Goal: Find specific page/section: Find specific page/section

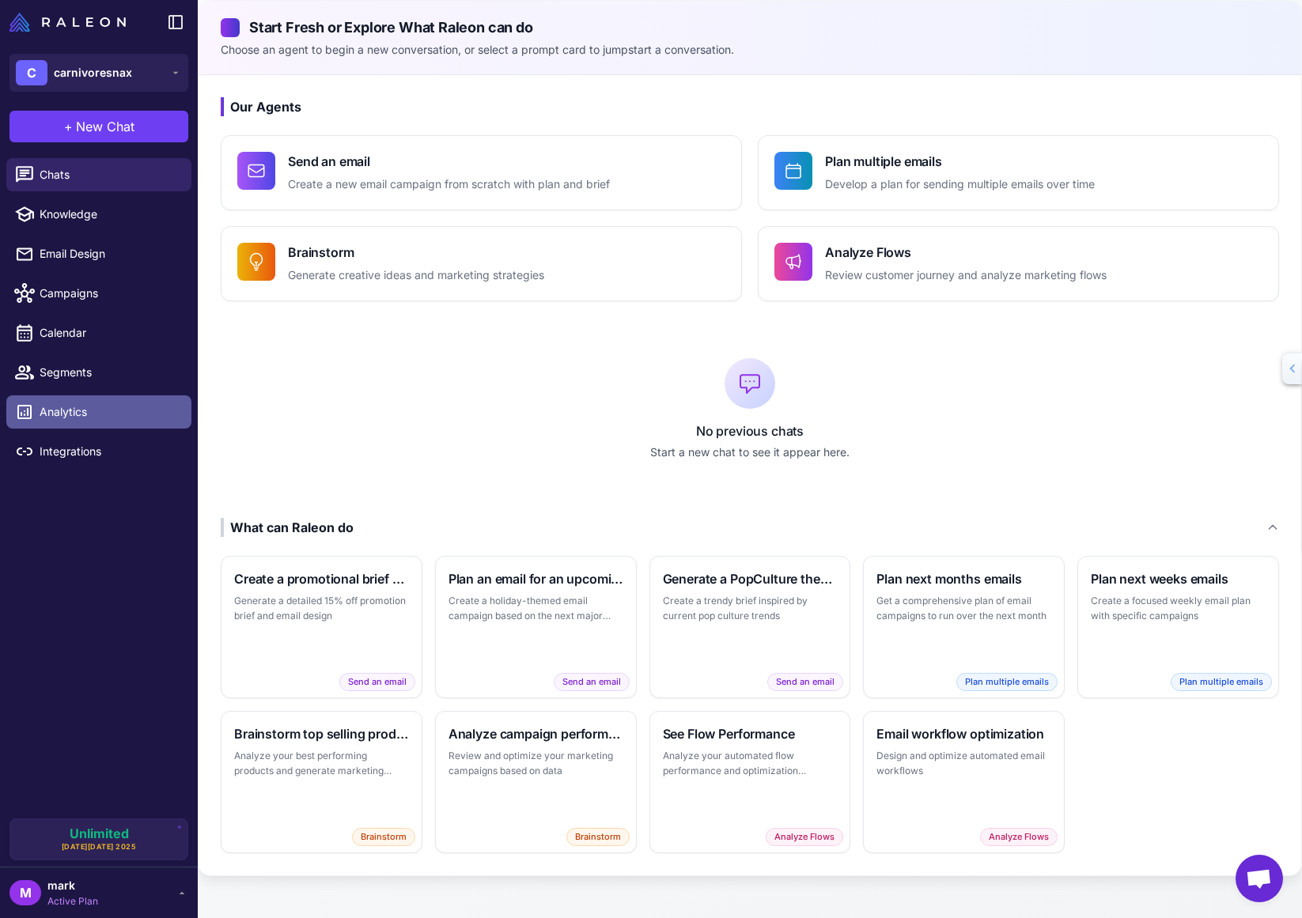
click at [75, 415] on span "Analytics" at bounding box center [109, 411] width 139 height 17
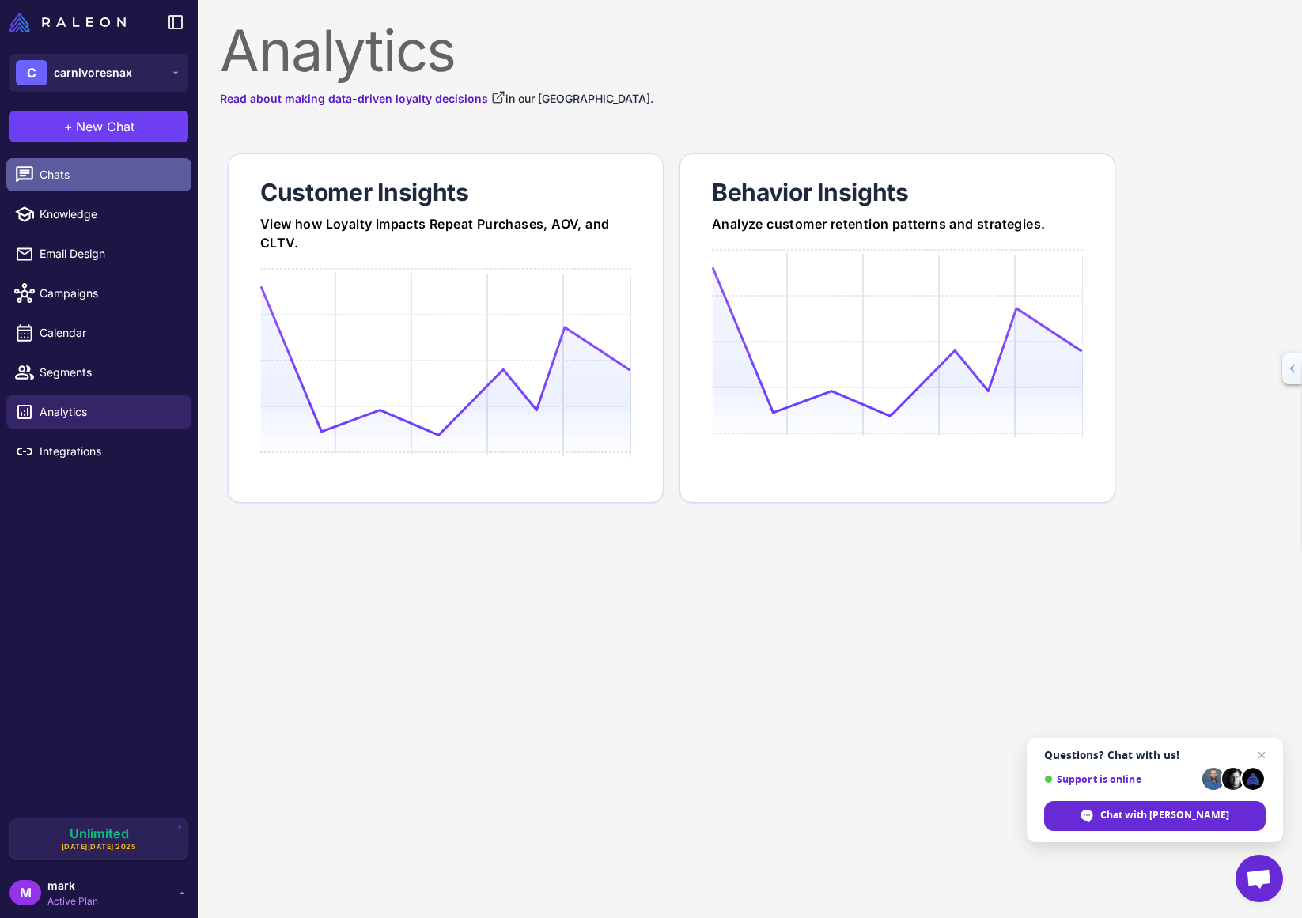
click at [89, 170] on span "Chats" at bounding box center [109, 174] width 139 height 17
